Goal: Manage account settings

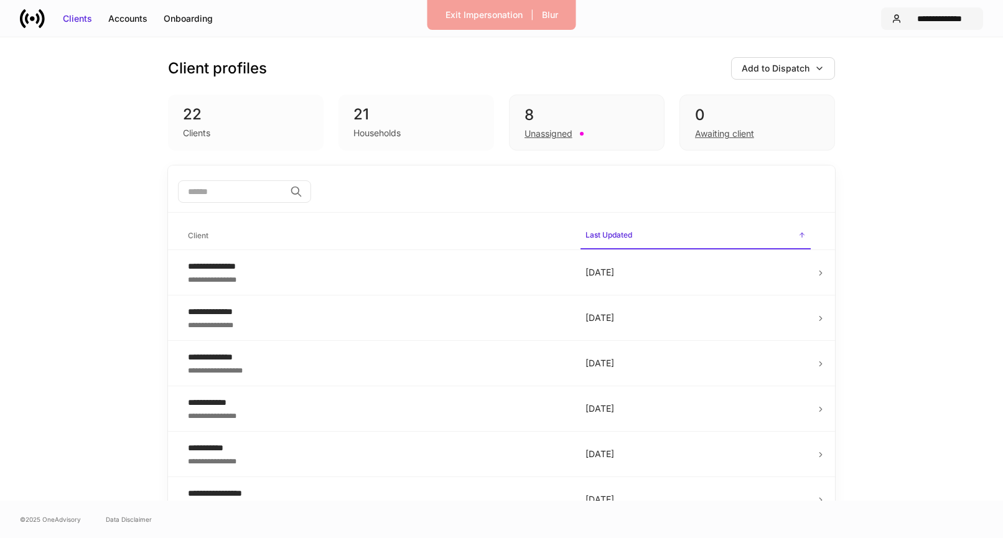
click at [936, 17] on div "**********" at bounding box center [939, 18] width 66 height 12
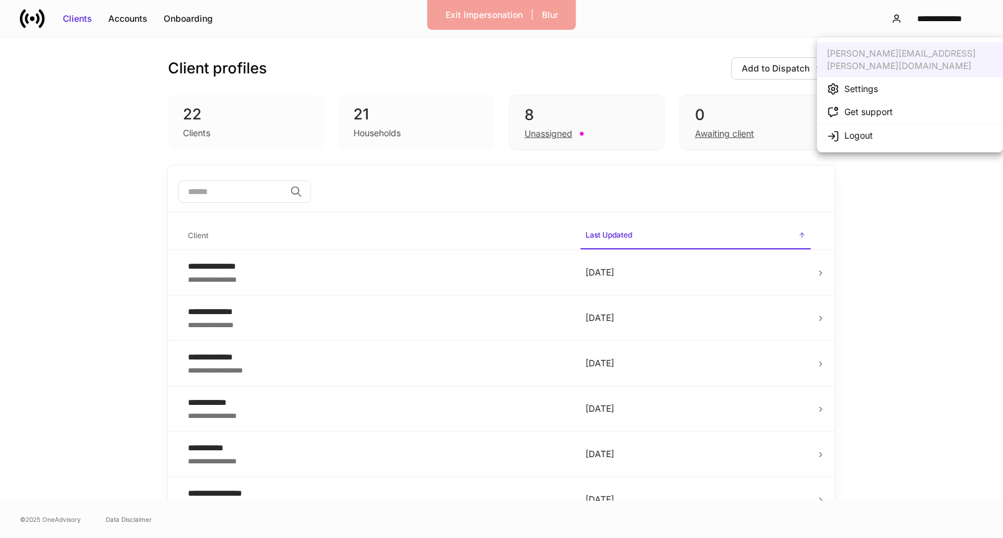
click at [911, 77] on li "Settings" at bounding box center [910, 88] width 186 height 23
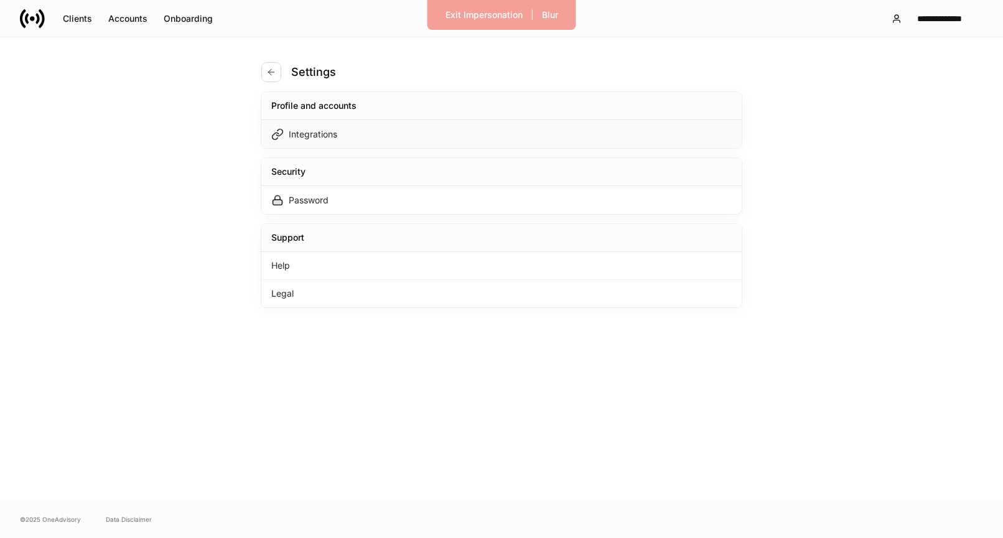
click at [603, 131] on div "Integrations" at bounding box center [501, 134] width 480 height 28
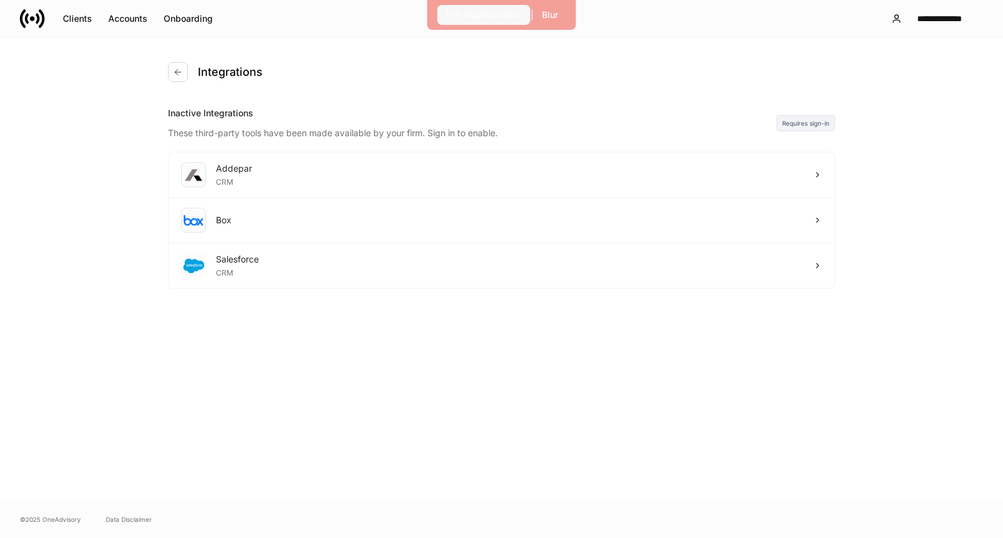
click at [516, 19] on div "Exit Impersonation" at bounding box center [483, 15] width 77 height 12
